Goal: Task Accomplishment & Management: Use online tool/utility

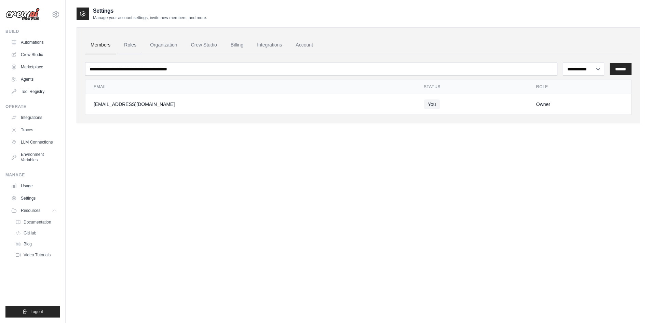
click at [126, 44] on link "Roles" at bounding box center [130, 45] width 23 height 18
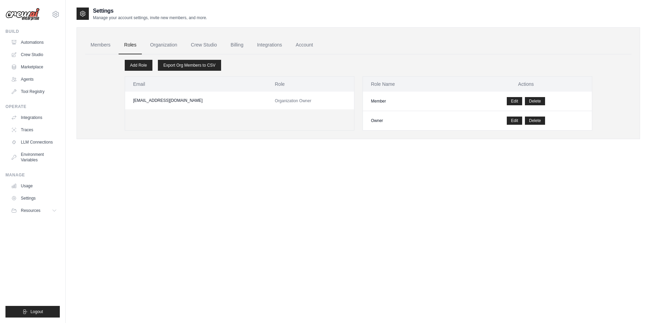
click at [164, 43] on link "Organization" at bounding box center [163, 45] width 38 height 18
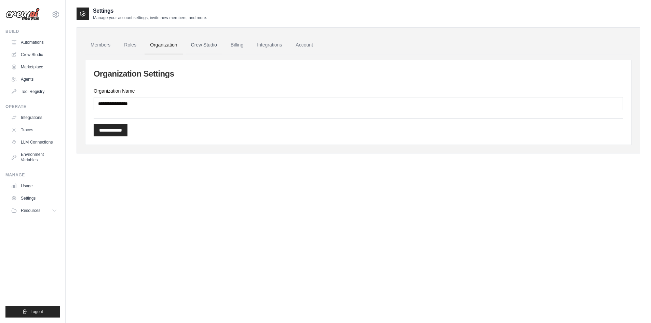
click at [204, 42] on link "Crew Studio" at bounding box center [203, 45] width 37 height 18
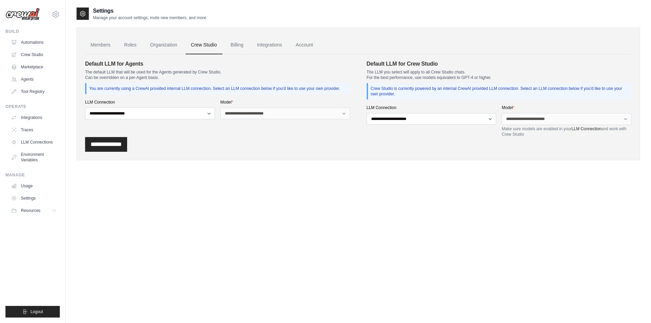
click at [233, 44] on link "Billing" at bounding box center [237, 45] width 24 height 18
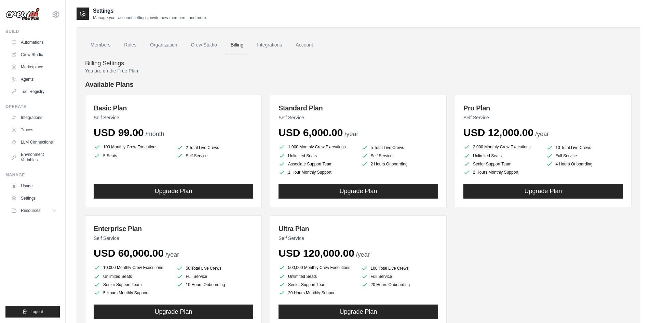
click at [266, 46] on link "Integrations" at bounding box center [269, 45] width 36 height 18
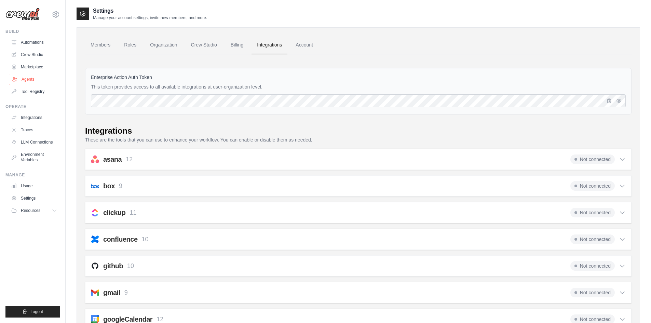
click at [32, 75] on link "Agents" at bounding box center [35, 79] width 52 height 11
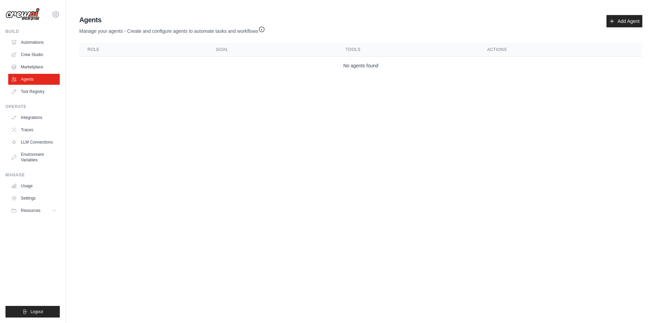
click at [44, 20] on div "tvaplp@gmail.com Settings" at bounding box center [32, 11] width 54 height 22
click at [33, 13] on img at bounding box center [22, 14] width 34 height 13
click at [34, 56] on link "Crew Studio" at bounding box center [35, 54] width 52 height 11
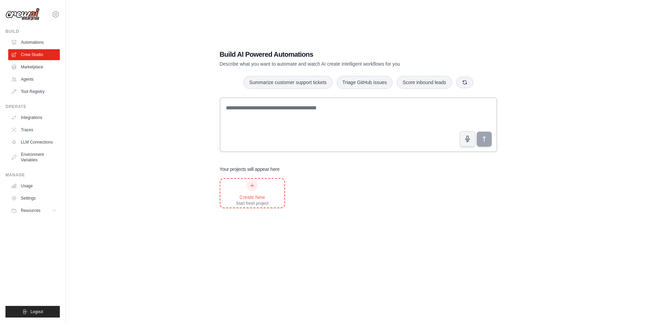
click at [255, 195] on div "Create New" at bounding box center [252, 197] width 32 height 7
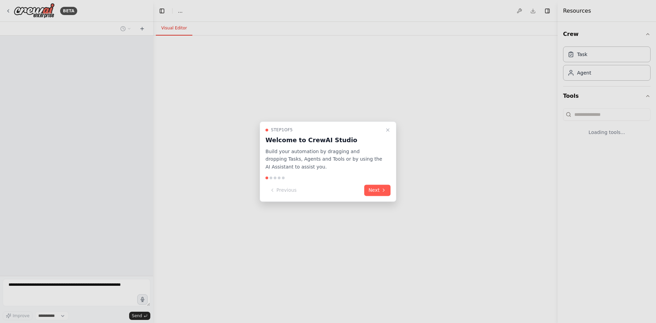
click at [257, 192] on div at bounding box center [328, 161] width 656 height 323
select select "****"
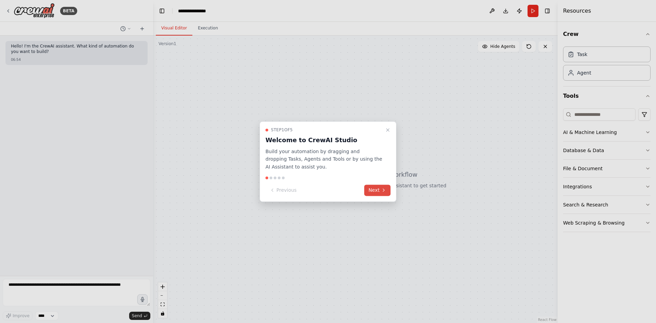
click at [379, 188] on button "Next" at bounding box center [377, 189] width 26 height 11
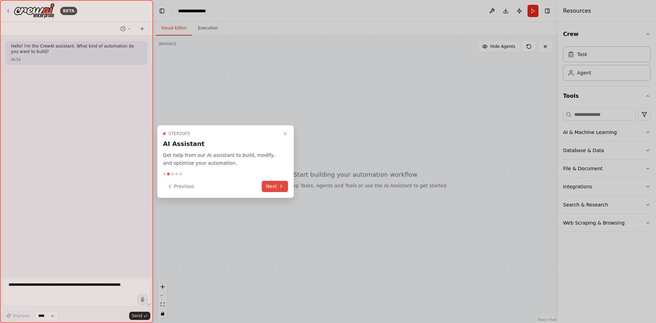
click at [274, 183] on button "Next" at bounding box center [275, 186] width 26 height 11
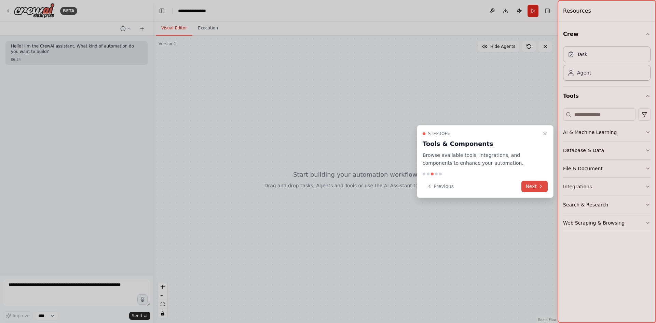
click at [527, 185] on button "Next" at bounding box center [534, 186] width 26 height 11
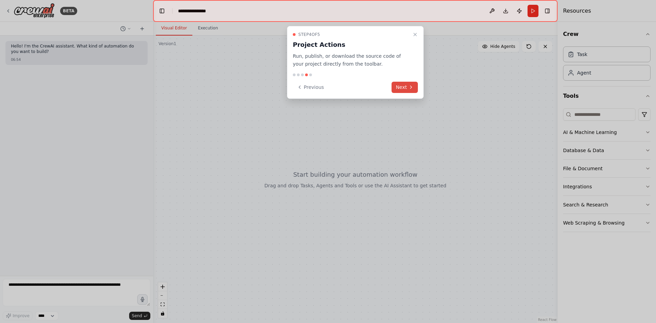
click at [398, 88] on button "Next" at bounding box center [404, 87] width 26 height 11
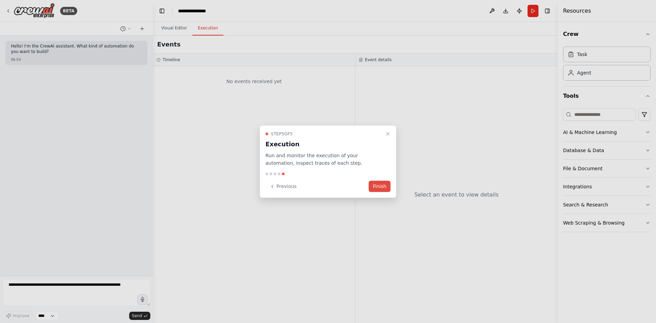
click at [374, 187] on button "Finish" at bounding box center [380, 186] width 22 height 11
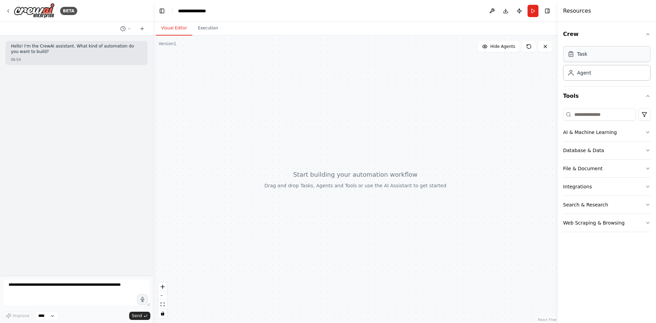
click at [621, 56] on div "Task" at bounding box center [606, 54] width 87 height 16
click at [602, 63] on div "Task Agent" at bounding box center [606, 62] width 87 height 37
click at [599, 73] on div "Agent" at bounding box center [606, 73] width 87 height 16
click at [604, 222] on div "Web Scraping & Browsing" at bounding box center [593, 222] width 61 height 7
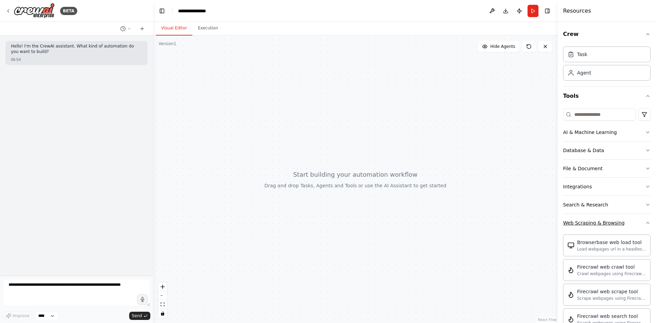
click at [612, 218] on button "Web Scraping & Browsing" at bounding box center [606, 223] width 87 height 18
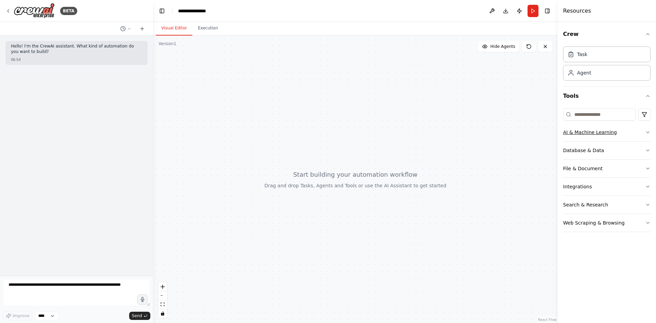
click at [645, 134] on icon "button" at bounding box center [647, 131] width 5 height 5
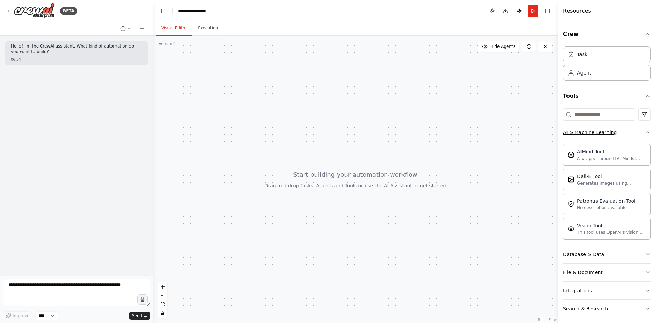
click at [645, 134] on icon "button" at bounding box center [647, 131] width 5 height 5
